Goal: Task Accomplishment & Management: Manage account settings

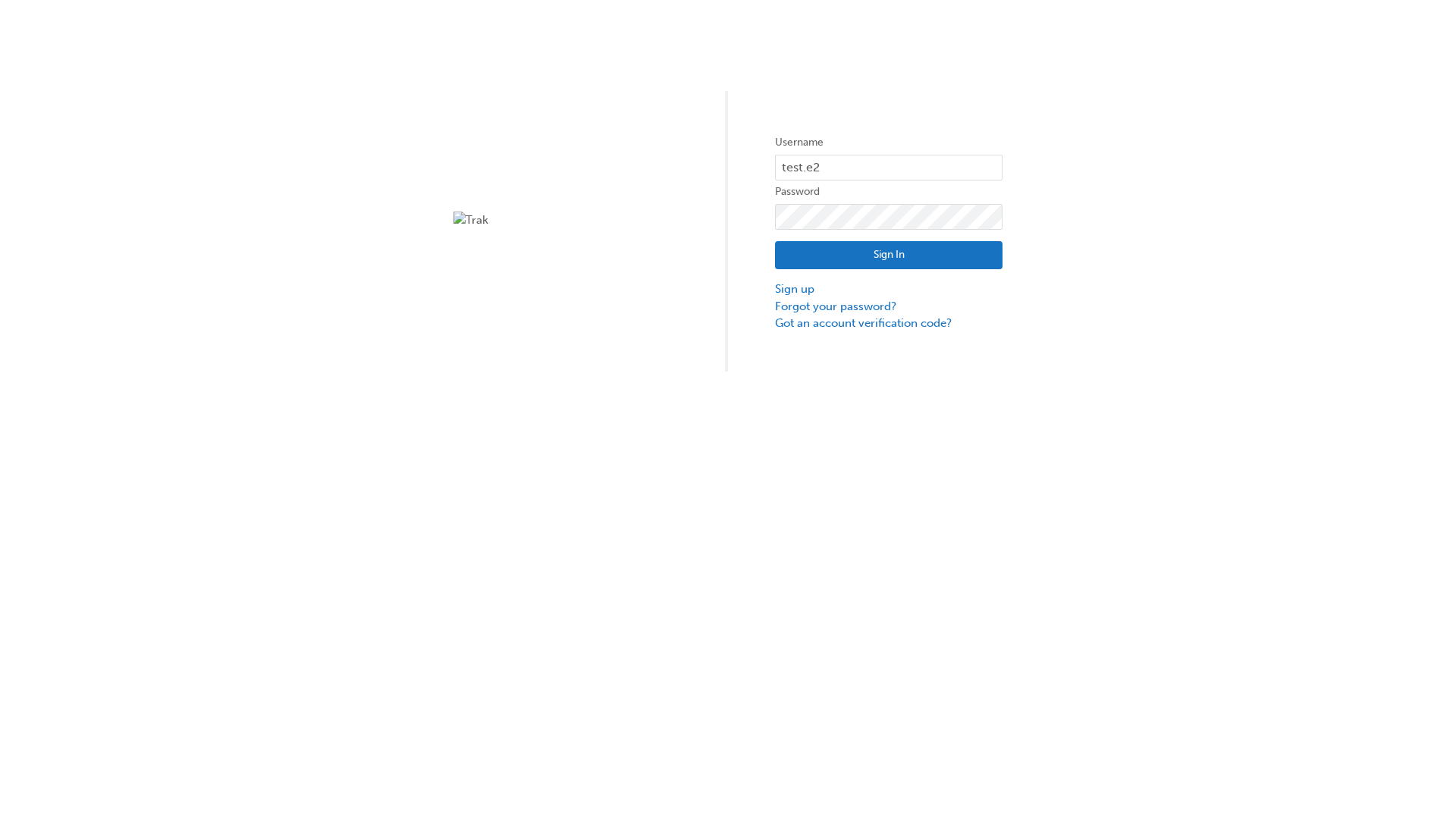
type input "test.e2e.user31"
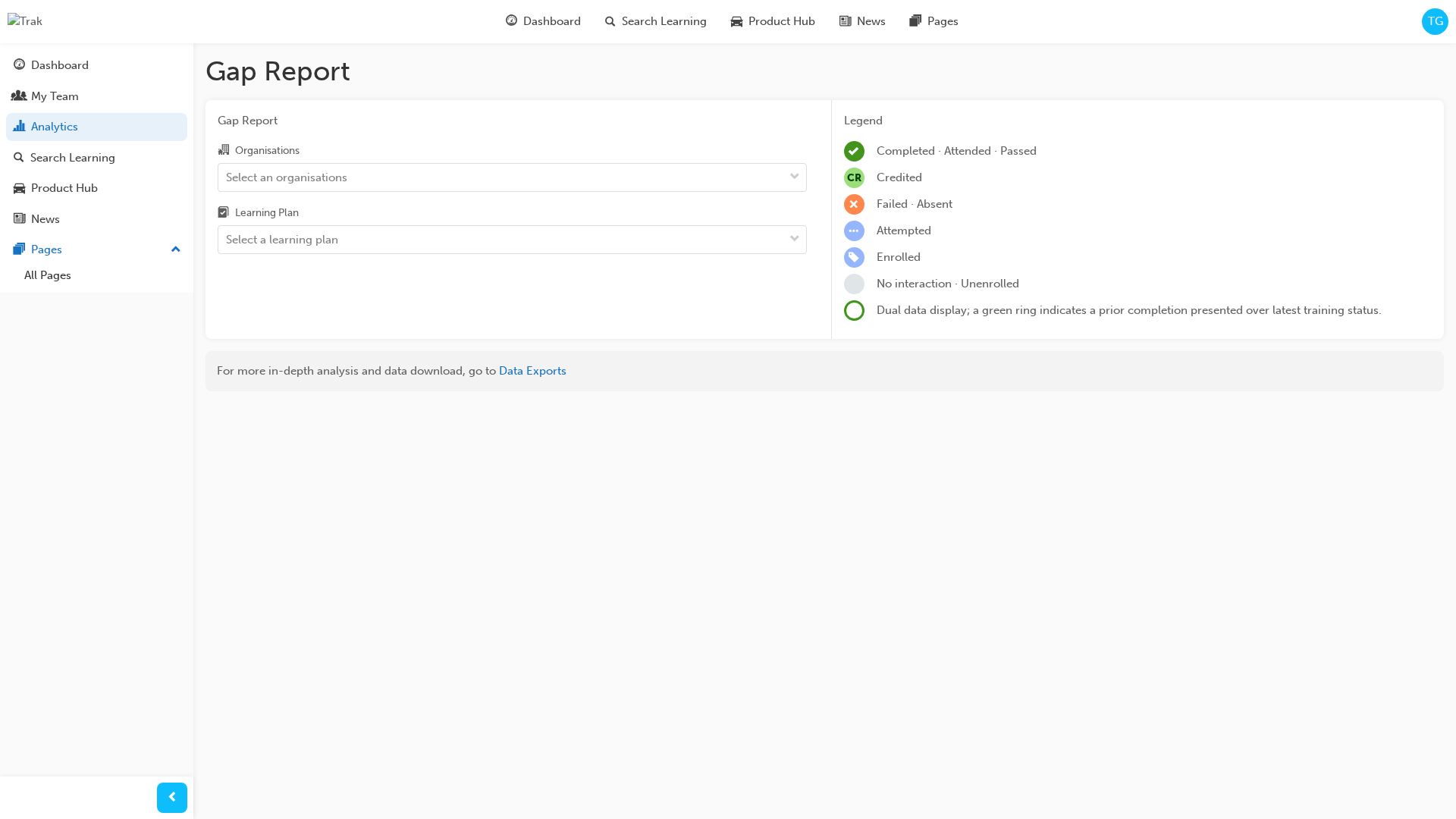
click at [227, 177] on input "Organisations Select an organisations" at bounding box center [226, 177] width 2 height 13
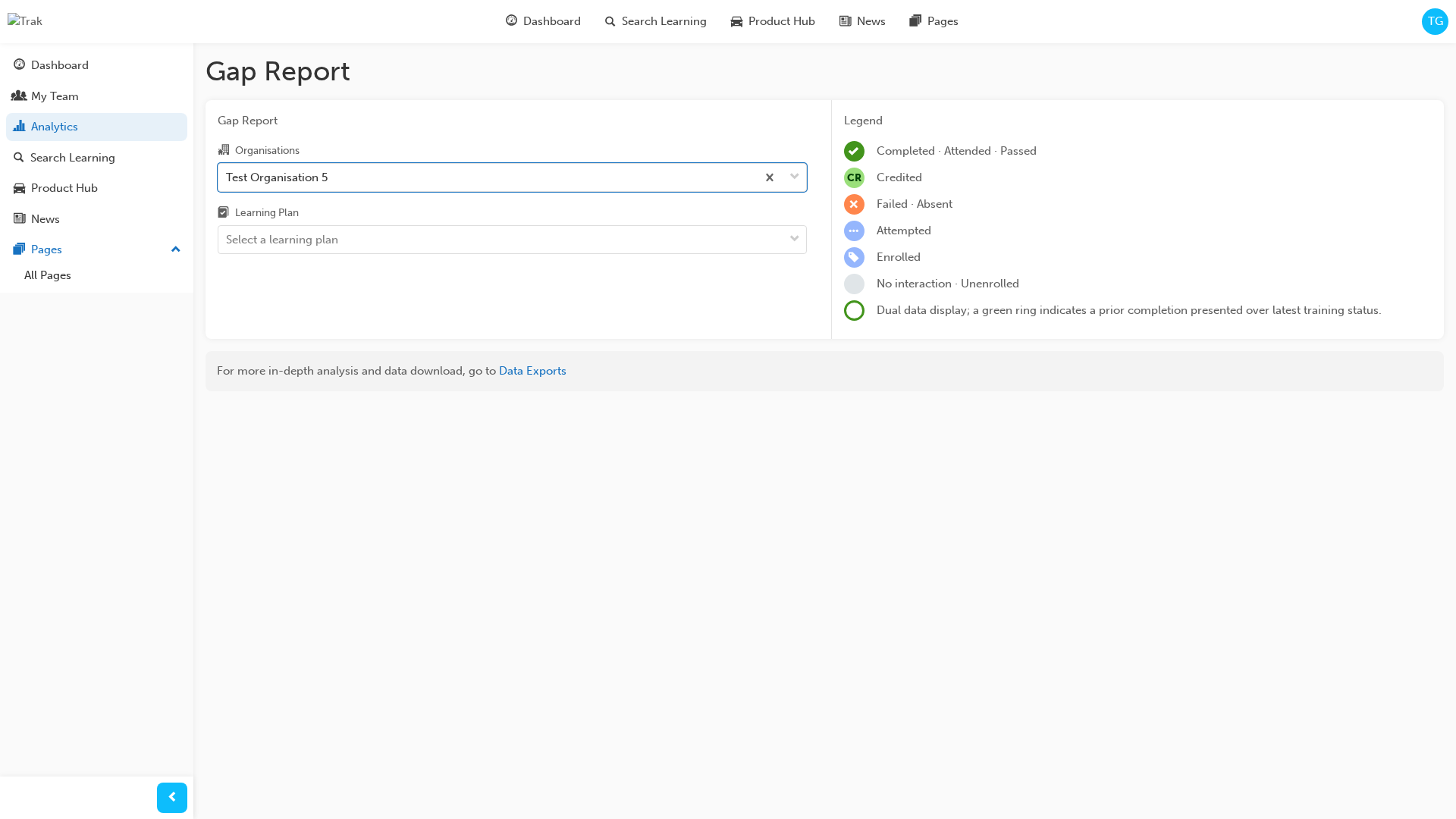
click at [227, 239] on input "Learning Plan Select a learning plan" at bounding box center [226, 239] width 2 height 13
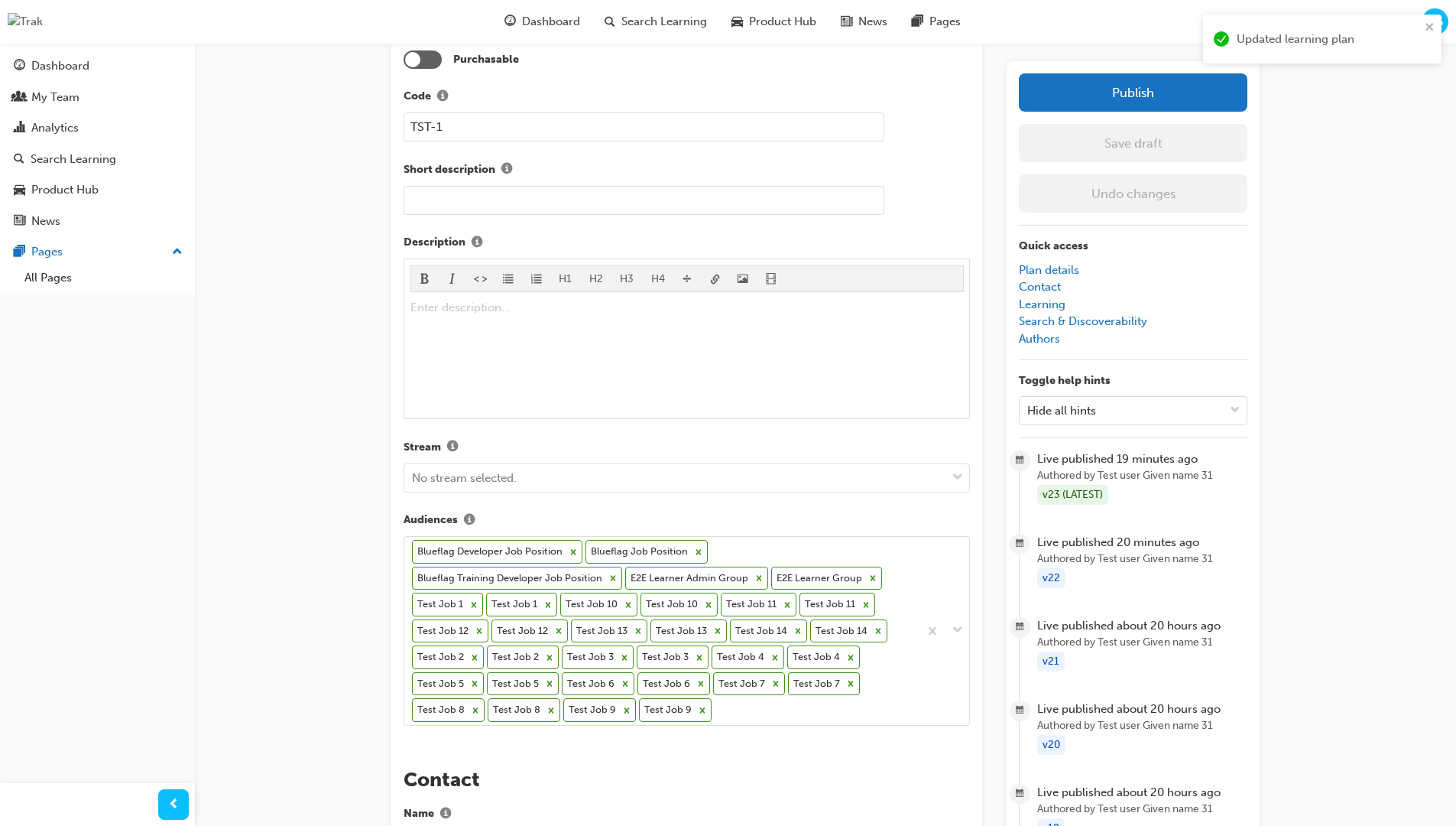
scroll to position [464, 0]
